Goal: Task Accomplishment & Management: Manage account settings

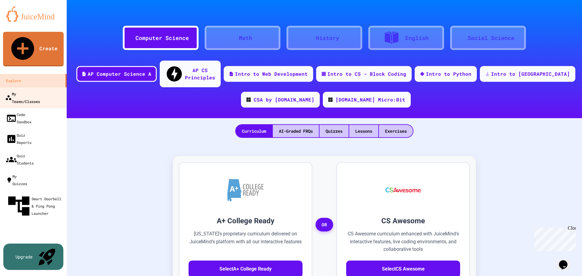
click at [22, 90] on div "My Teams/Classes" at bounding box center [22, 97] width 35 height 15
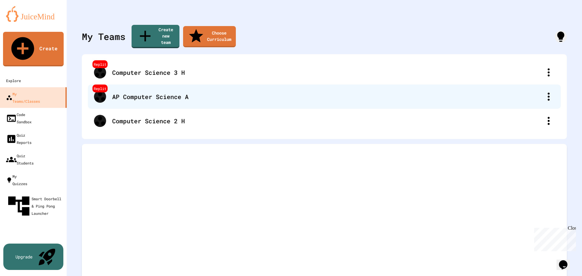
click at [169, 92] on div "AP Computer Science A" at bounding box center [327, 96] width 430 height 9
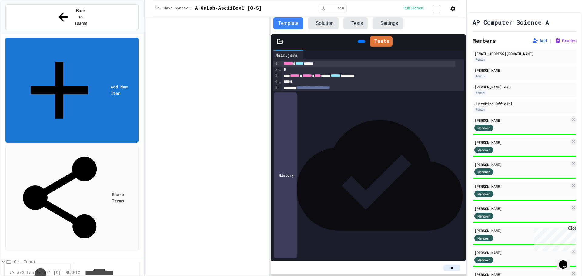
scroll to position [61, 0]
click at [121, 227] on button "Publish" at bounding box center [117, 236] width 38 height 19
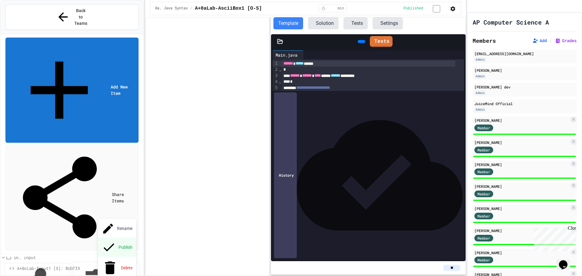
click at [122, 238] on button "Publish" at bounding box center [117, 247] width 38 height 19
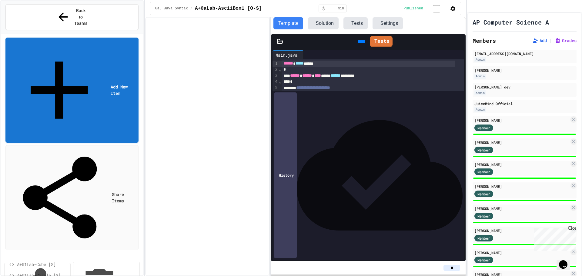
scroll to position [151, 0]
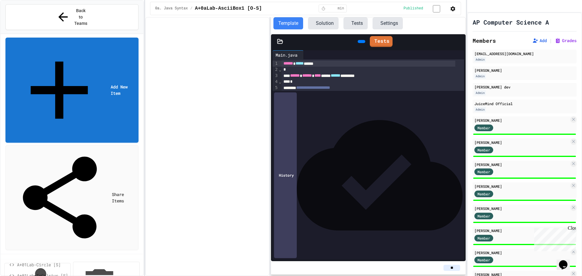
click at [121, 134] on button "Rename" at bounding box center [117, 138] width 38 height 18
click at [127, 158] on button "Publish" at bounding box center [117, 167] width 38 height 19
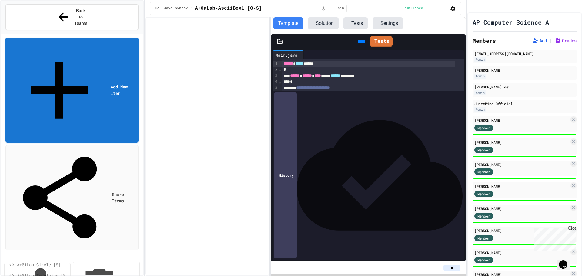
click at [129, 146] on button "Rename" at bounding box center [117, 149] width 38 height 18
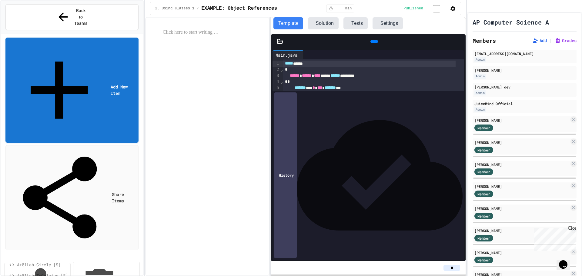
click at [373, 42] on icon at bounding box center [373, 42] width 0 height 0
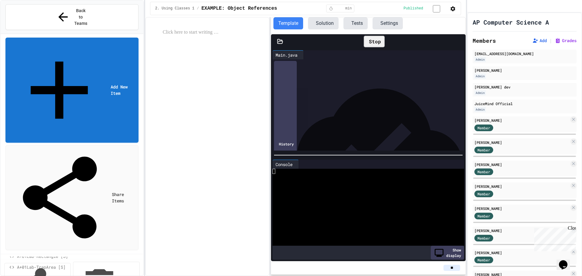
scroll to position [121, 0]
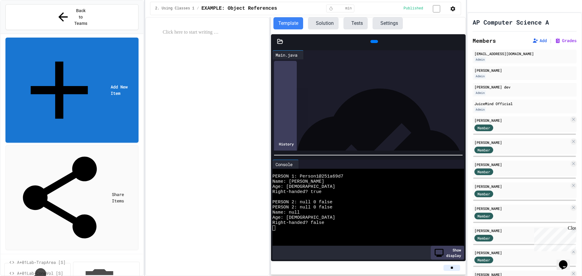
click at [280, 41] on icon at bounding box center [279, 41] width 5 height 4
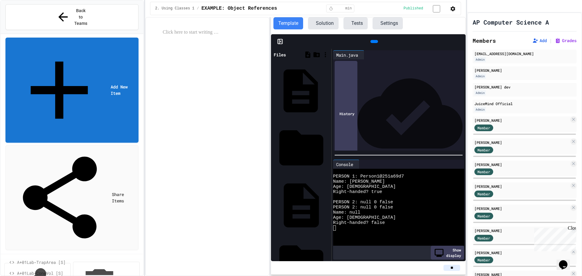
click at [328, 91] on icon at bounding box center [328, 91] width 0 height 0
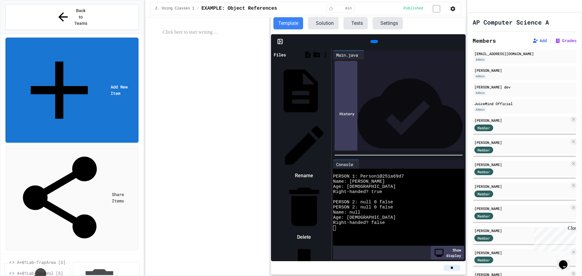
click at [330, 181] on li "Delete" at bounding box center [303, 211] width 51 height 61
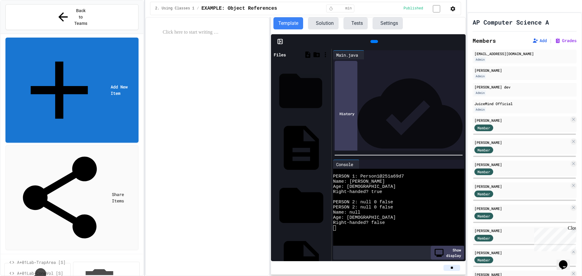
click at [328, 91] on icon at bounding box center [328, 91] width 0 height 0
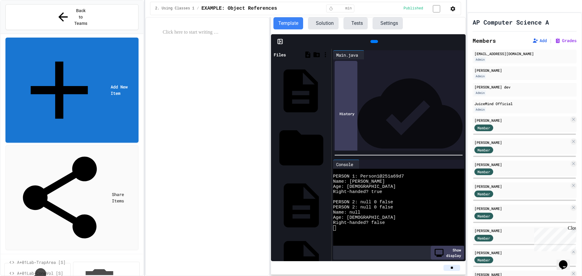
click at [328, 91] on icon at bounding box center [328, 91] width 0 height 0
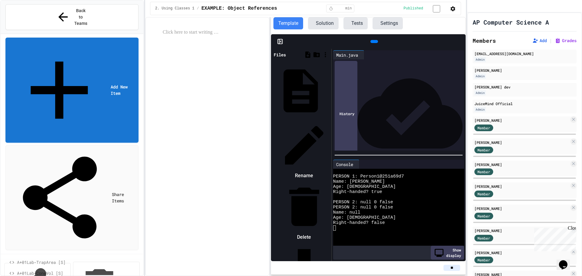
click at [330, 181] on div at bounding box center [303, 206] width 51 height 51
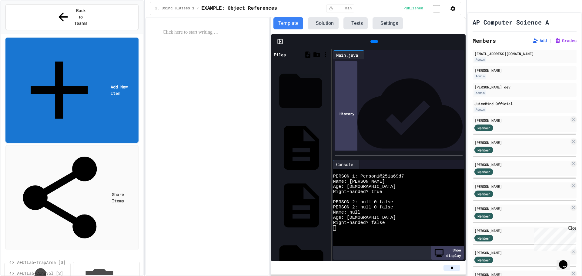
click at [328, 91] on icon at bounding box center [328, 91] width 0 height 0
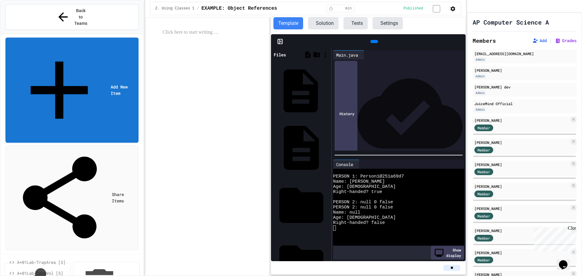
click at [328, 91] on icon at bounding box center [328, 91] width 0 height 0
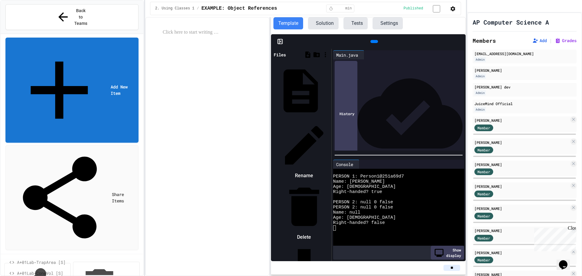
click at [330, 181] on div at bounding box center [303, 206] width 51 height 51
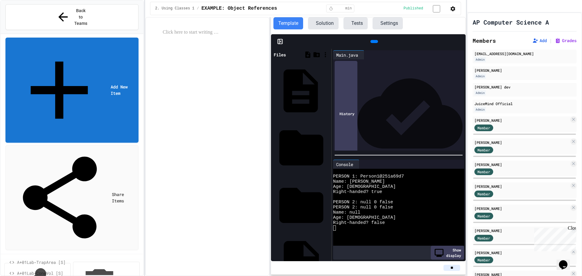
click at [331, 92] on icon at bounding box center [331, 94] width 1 height 5
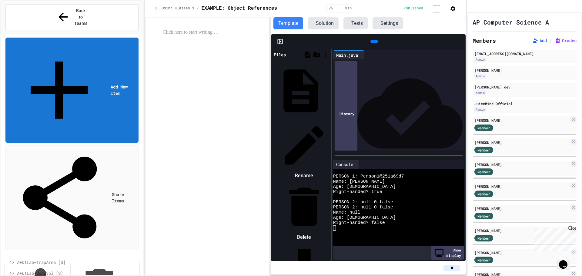
click at [330, 181] on div at bounding box center [303, 206] width 51 height 51
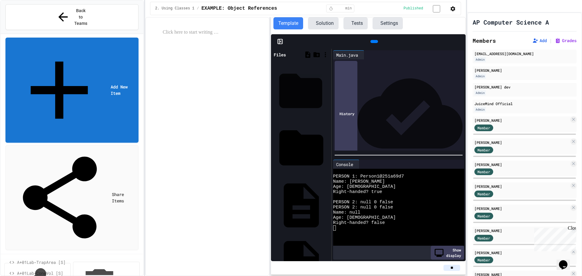
click at [328, 91] on icon at bounding box center [328, 91] width 0 height 0
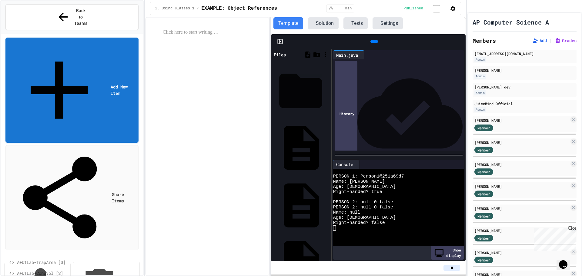
click at [328, 91] on icon at bounding box center [328, 91] width 0 height 0
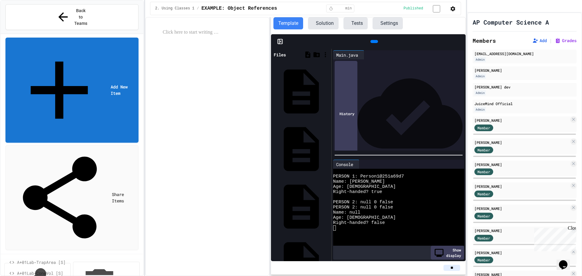
click at [280, 42] on icon at bounding box center [280, 41] width 6 height 6
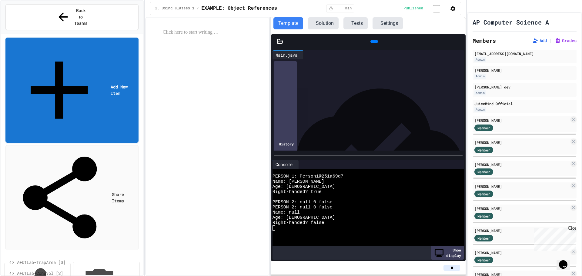
click at [306, 55] on icon at bounding box center [306, 55] width 0 height 0
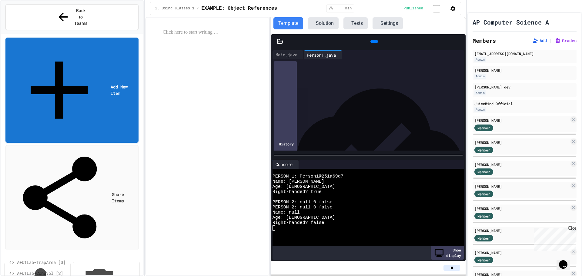
click at [344, 55] on icon at bounding box center [344, 55] width 0 height 0
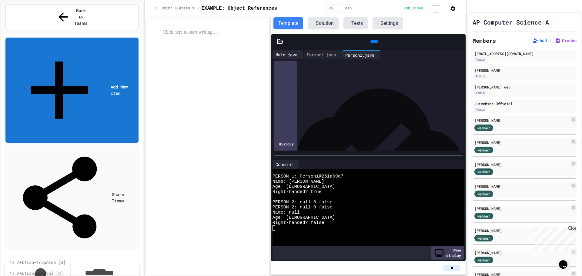
click at [291, 56] on div "Main.java" at bounding box center [286, 55] width 28 height 6
click at [329, 56] on div "Person1.java" at bounding box center [321, 55] width 35 height 6
click at [290, 55] on div "Main.java" at bounding box center [286, 55] width 28 height 6
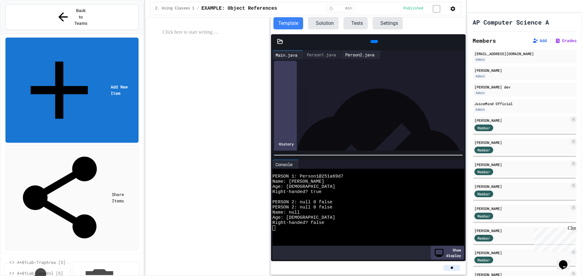
click at [371, 56] on div "Person2.java" at bounding box center [359, 55] width 35 height 6
click at [284, 56] on div "Main.java" at bounding box center [286, 55] width 28 height 6
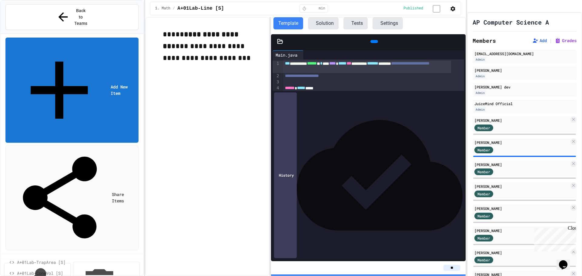
click at [280, 43] on icon at bounding box center [280, 41] width 6 height 6
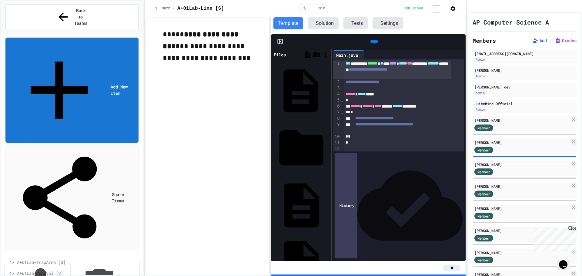
click at [331, 92] on icon at bounding box center [331, 94] width 1 height 5
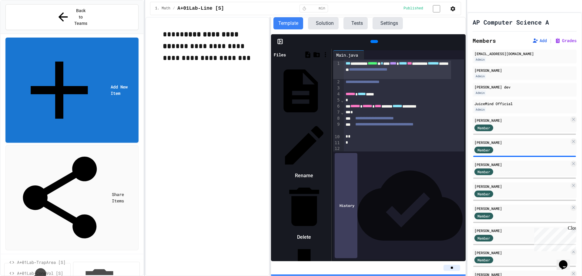
click at [330, 181] on li "Delete" at bounding box center [303, 211] width 51 height 61
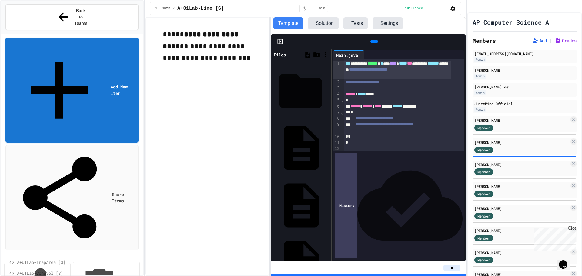
click at [328, 91] on icon at bounding box center [328, 91] width 0 height 0
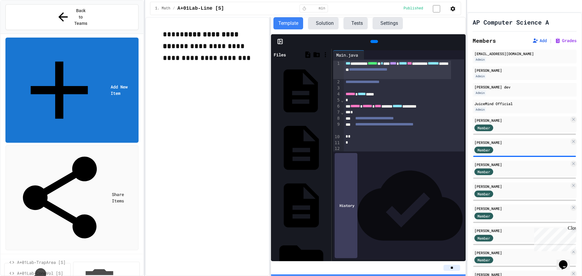
click at [328, 91] on icon at bounding box center [328, 91] width 0 height 0
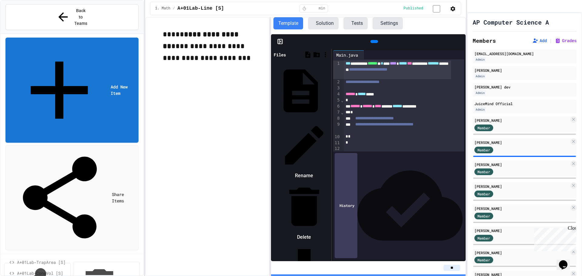
click at [330, 181] on div at bounding box center [303, 206] width 51 height 51
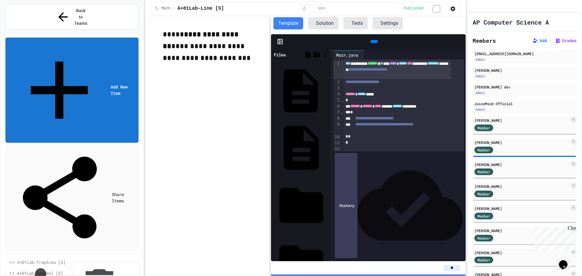
click at [328, 91] on icon at bounding box center [328, 91] width 0 height 0
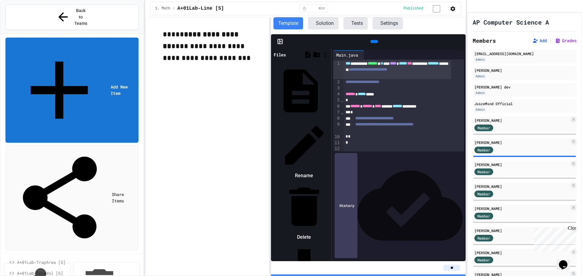
click at [330, 181] on li "Delete" at bounding box center [303, 211] width 51 height 61
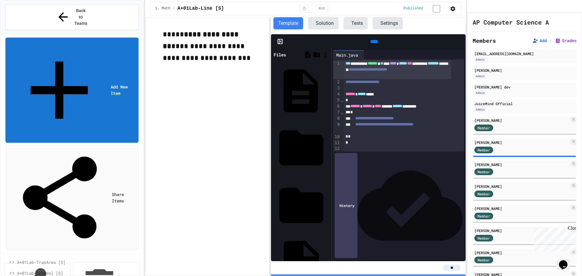
click at [328, 91] on icon at bounding box center [328, 91] width 0 height 0
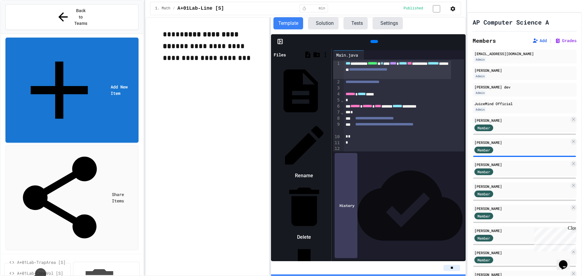
click at [330, 181] on li "Delete" at bounding box center [303, 211] width 51 height 61
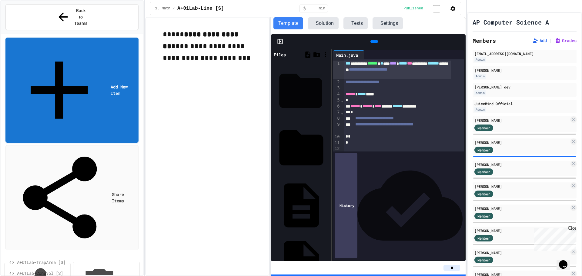
click at [328, 91] on icon at bounding box center [328, 91] width 0 height 0
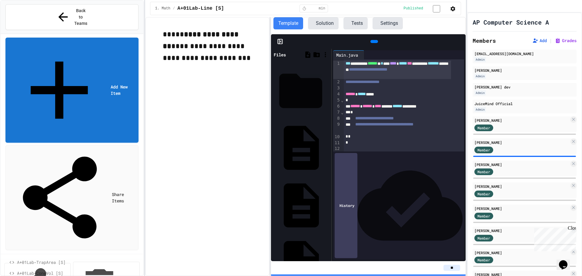
click at [328, 91] on icon at bounding box center [328, 91] width 0 height 0
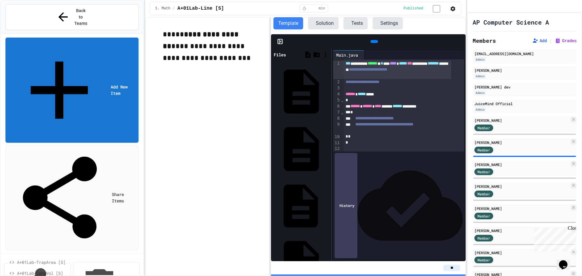
click at [328, 206] on icon at bounding box center [328, 206] width 0 height 0
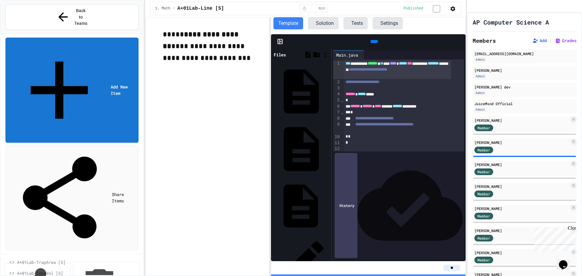
click at [328, 206] on icon at bounding box center [328, 206] width 0 height 0
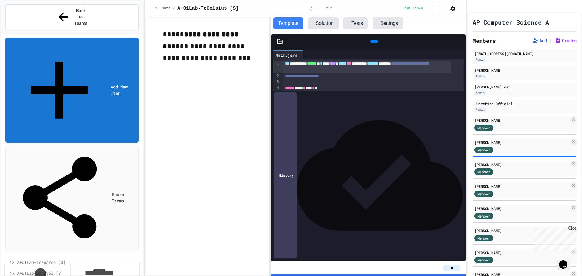
click at [278, 44] on icon at bounding box center [280, 41] width 6 height 6
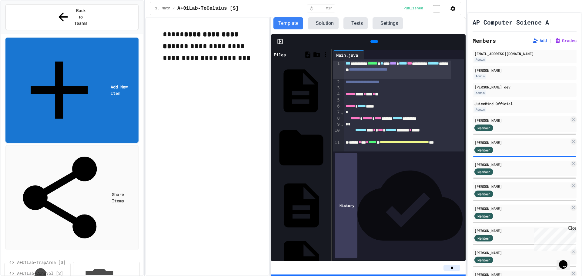
click at [331, 92] on icon at bounding box center [331, 94] width 1 height 5
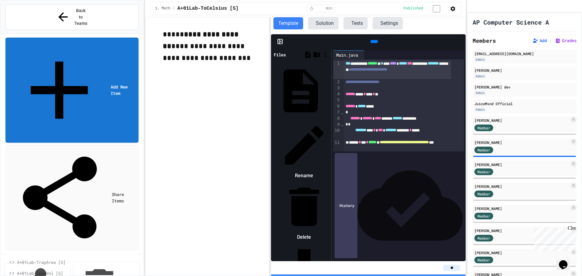
click at [330, 181] on div at bounding box center [303, 206] width 51 height 51
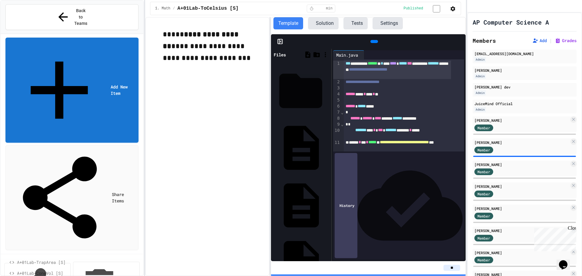
click at [328, 91] on icon at bounding box center [328, 91] width 0 height 0
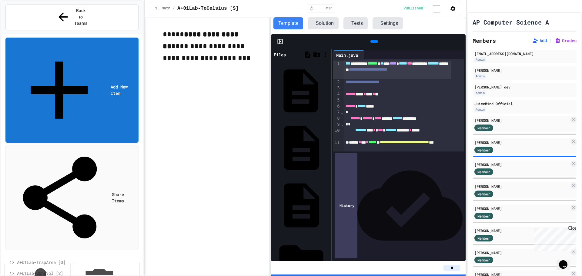
click at [331, 92] on icon at bounding box center [331, 94] width 1 height 5
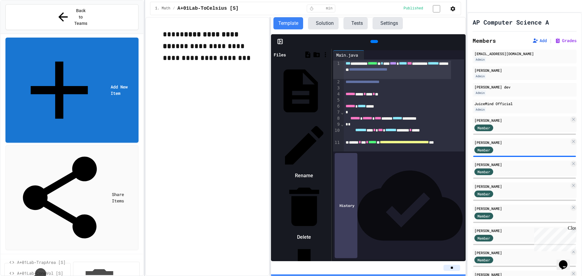
click at [330, 181] on div at bounding box center [303, 206] width 51 height 51
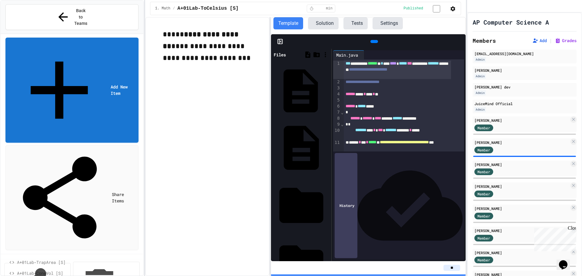
click at [331, 92] on icon at bounding box center [331, 94] width 1 height 5
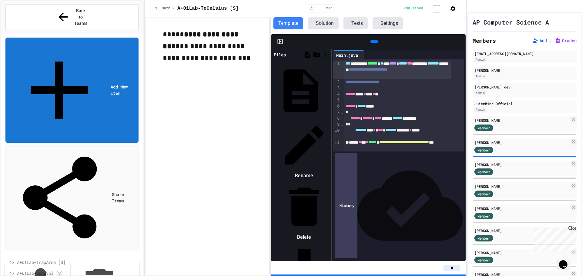
click at [330, 181] on li "Delete" at bounding box center [303, 211] width 51 height 61
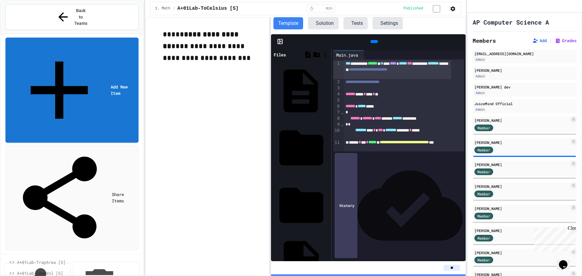
click at [328, 91] on icon at bounding box center [328, 91] width 0 height 0
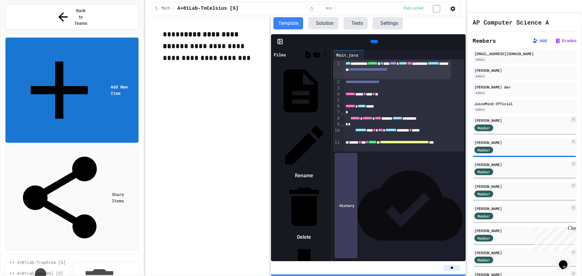
click at [330, 181] on li "Delete" at bounding box center [303, 211] width 51 height 61
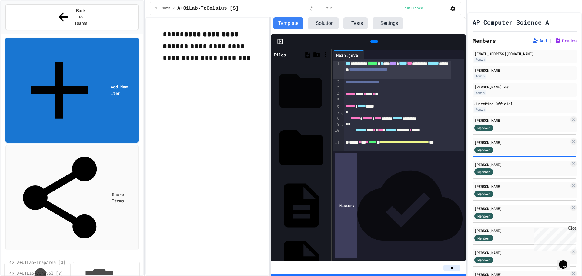
click at [328, 91] on icon at bounding box center [328, 91] width 0 height 0
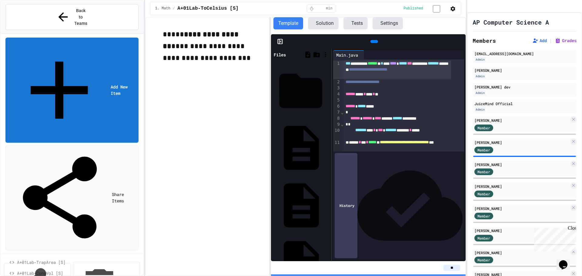
click at [328, 91] on icon at bounding box center [328, 91] width 0 height 0
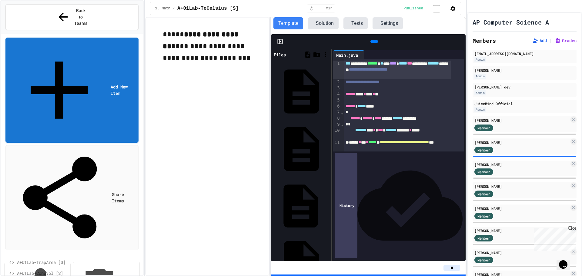
click at [328, 206] on icon at bounding box center [328, 206] width 0 height 0
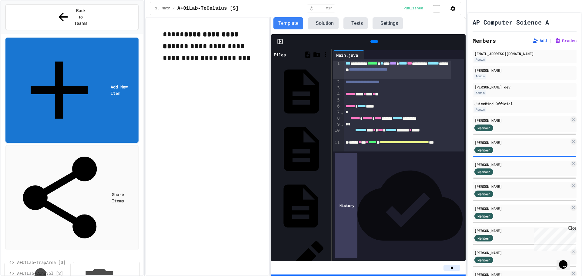
click at [328, 206] on icon at bounding box center [328, 206] width 0 height 0
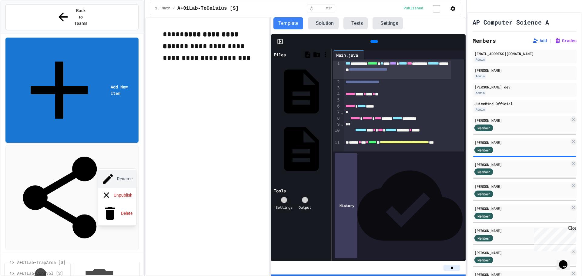
click at [126, 174] on button "Rename" at bounding box center [117, 179] width 38 height 18
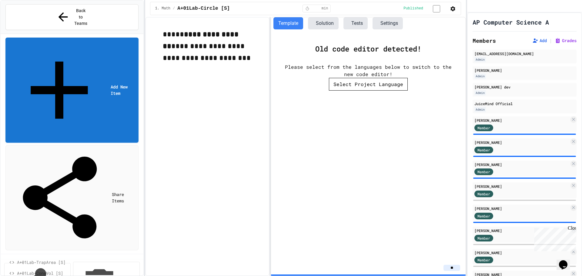
click at [42, 270] on span "A+01Lab-ConeVol [S]" at bounding box center [77, 273] width 121 height 6
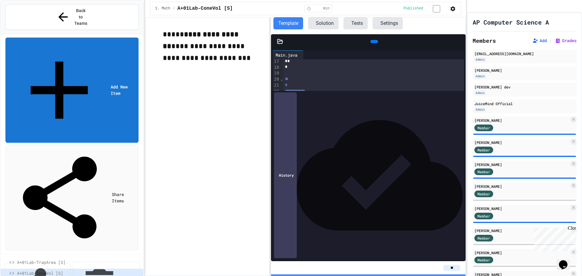
scroll to position [105, 0]
click at [74, 10] on span "Back to Teams" at bounding box center [81, 17] width 14 height 19
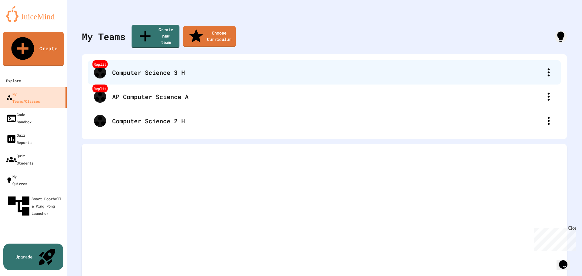
click at [139, 68] on div "Computer Science 3 H" at bounding box center [327, 72] width 430 height 9
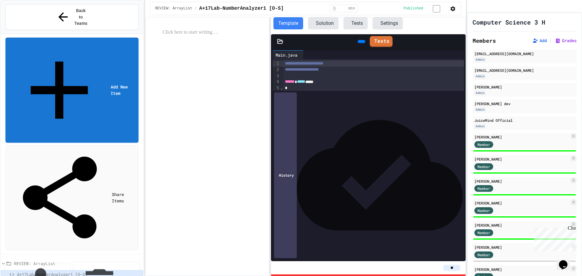
click at [127, 208] on button "Rename" at bounding box center [117, 213] width 38 height 18
